Goal: Navigation & Orientation: Find specific page/section

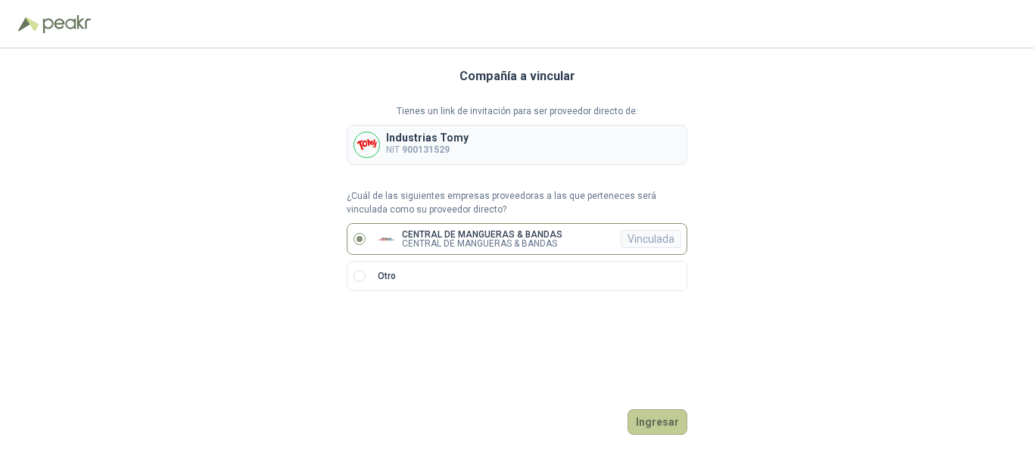
click at [655, 424] on button "Ingresar" at bounding box center [657, 422] width 60 height 26
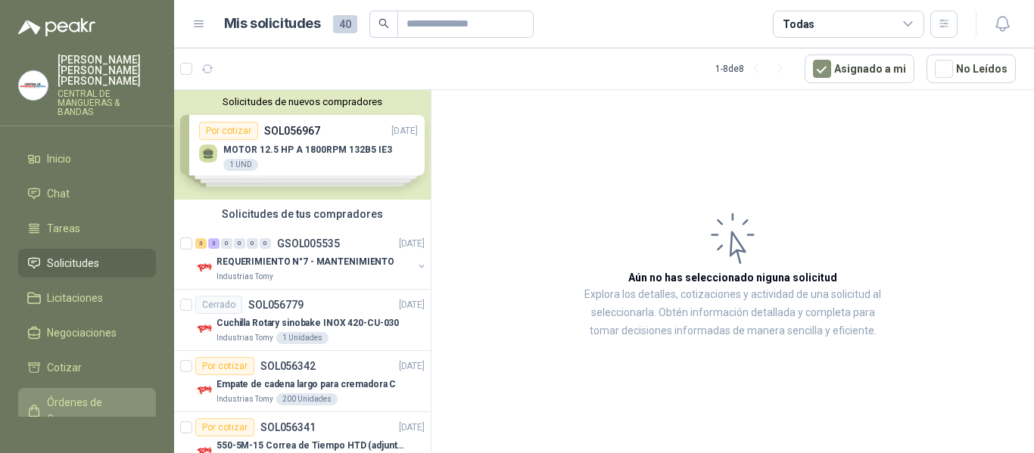
click at [71, 394] on span "Órdenes de Compra" at bounding box center [94, 410] width 95 height 33
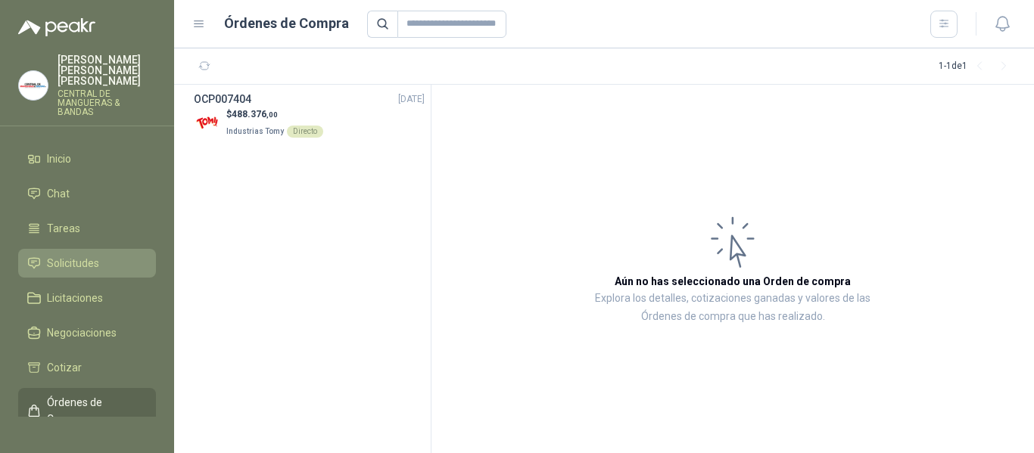
click at [66, 255] on span "Solicitudes" at bounding box center [73, 263] width 52 height 17
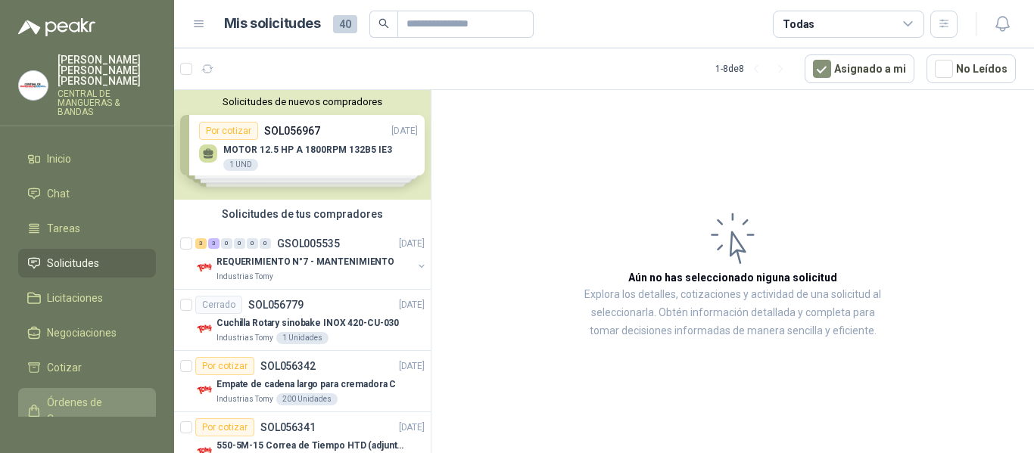
click at [61, 400] on span "Órdenes de Compra" at bounding box center [94, 410] width 95 height 33
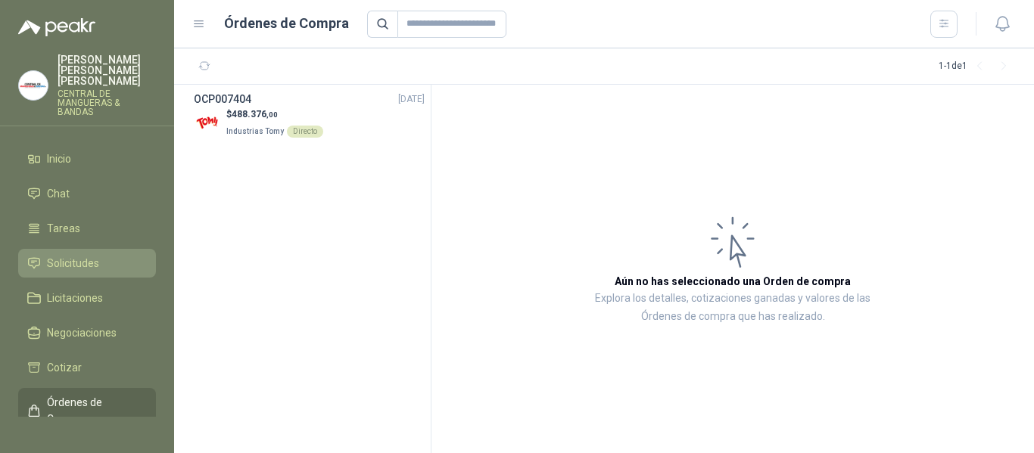
click at [95, 255] on span "Solicitudes" at bounding box center [73, 263] width 52 height 17
